Goal: Task Accomplishment & Management: Manage account settings

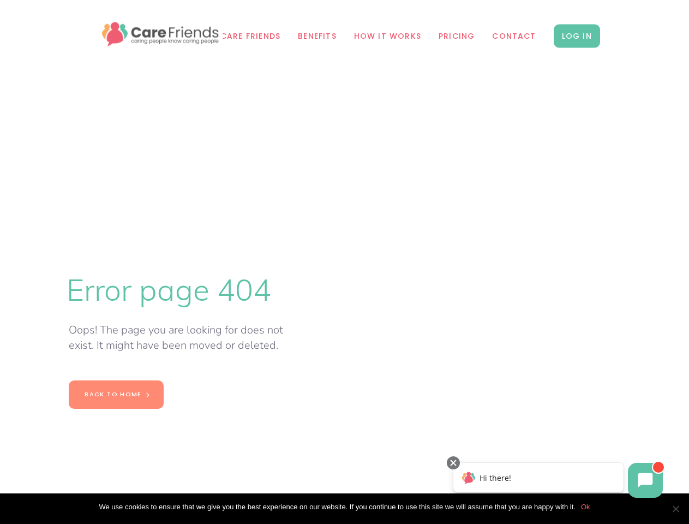
click at [675, 508] on span "Cookie Notice" at bounding box center [675, 508] width 11 height 11
click at [645, 480] on icon at bounding box center [645, 480] width 15 height 15
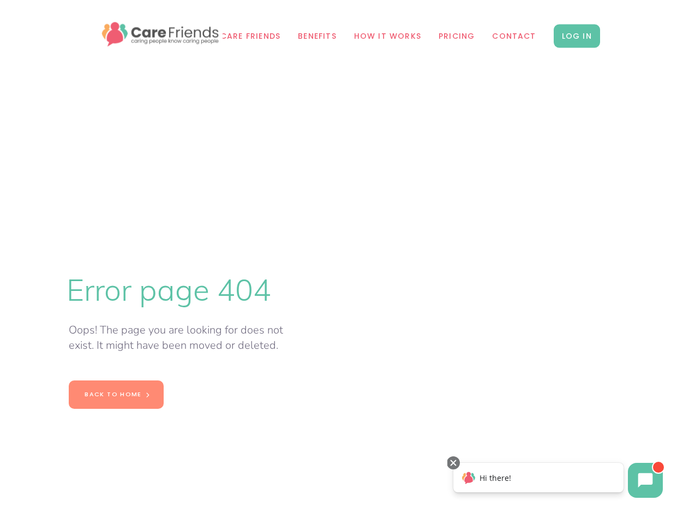
click at [538, 477] on div "Hi there!" at bounding box center [538, 477] width 170 height 29
click at [453, 463] on div at bounding box center [453, 462] width 13 height 13
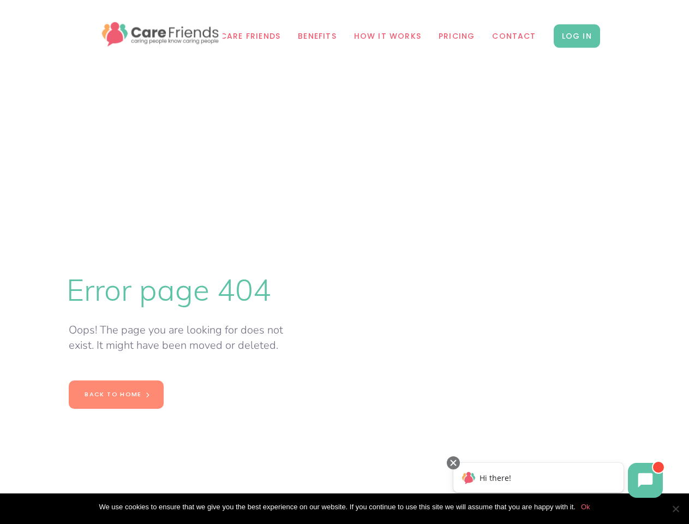
click at [675, 508] on span "Cookie Notice" at bounding box center [675, 508] width 11 height 11
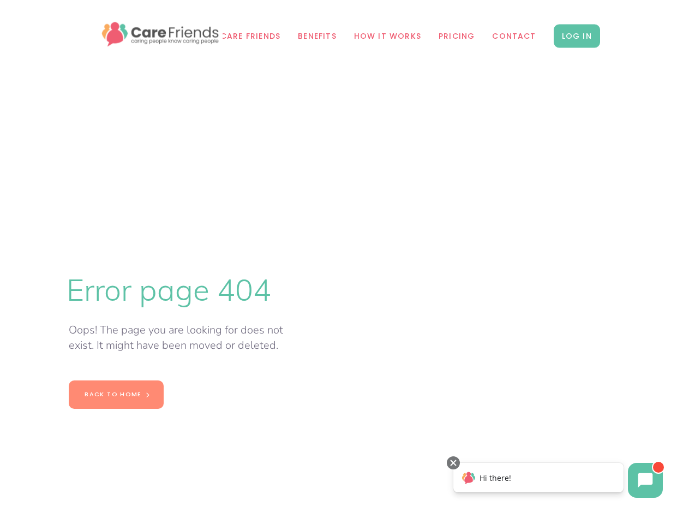
click at [645, 480] on icon at bounding box center [645, 480] width 15 height 15
click at [538, 477] on div "Hi there!" at bounding box center [538, 477] width 170 height 29
click at [453, 463] on div at bounding box center [453, 462] width 13 height 13
